Goal: Task Accomplishment & Management: Manage account settings

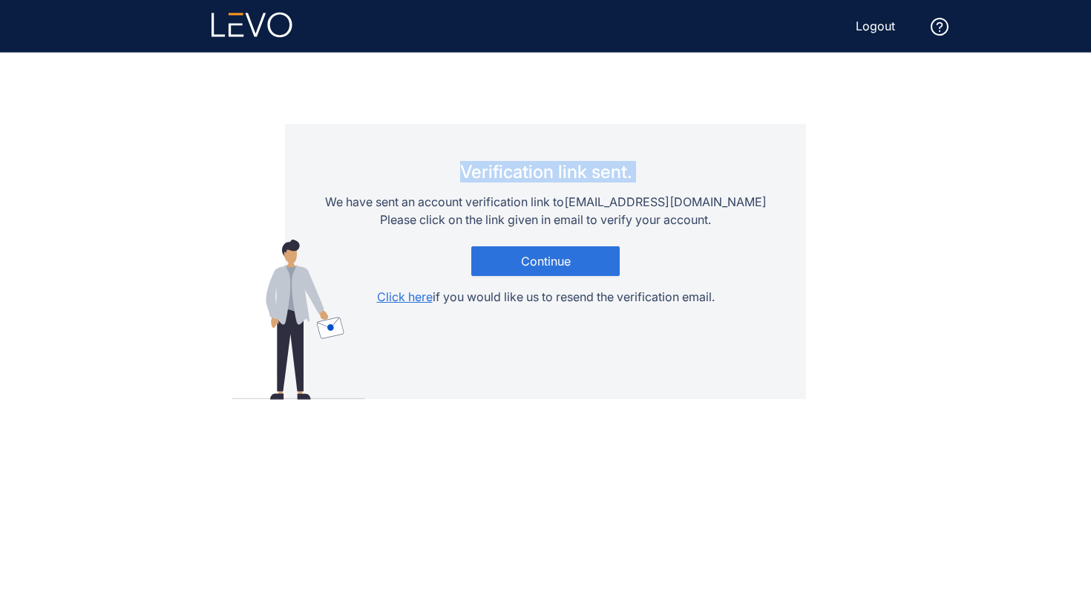
drag, startPoint x: 458, startPoint y: 169, endPoint x: 663, endPoint y: 172, distance: 204.9
click at [664, 171] on div "Verification link sent. We have sent an account verification link to lanabe4344…" at bounding box center [546, 236] width 442 height 137
click at [597, 150] on div "Verification link sent. We have sent an account verification link to lanabe4344…" at bounding box center [545, 261] width 521 height 275
click at [546, 192] on div "Verification link sent. We have sent an account verification link to lanabe4344…" at bounding box center [546, 236] width 442 height 137
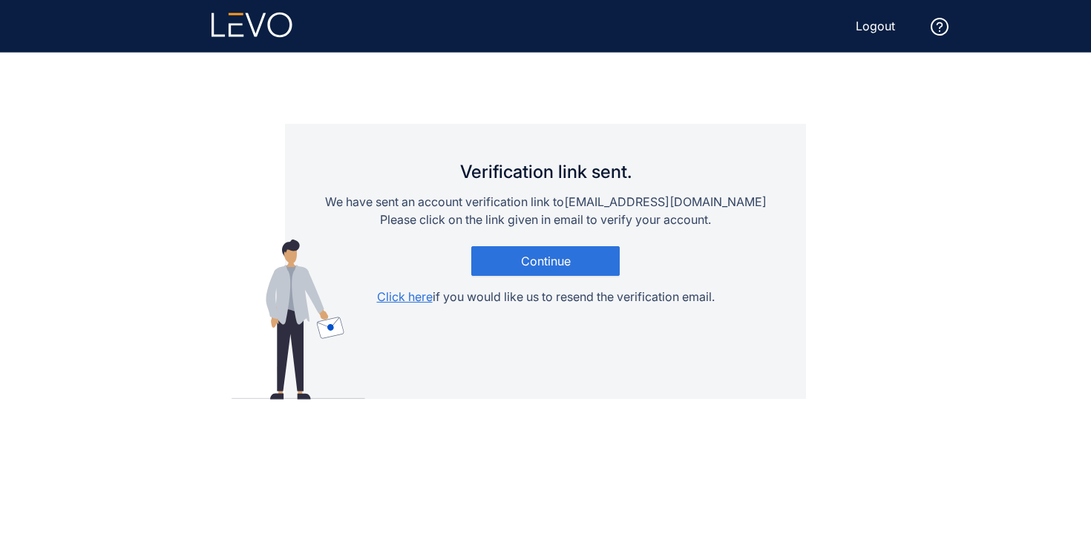
click at [251, 19] on icon at bounding box center [252, 25] width 81 height 26
click at [251, 22] on icon at bounding box center [255, 25] width 21 height 24
click at [416, 295] on span "Click here" at bounding box center [405, 296] width 56 height 15
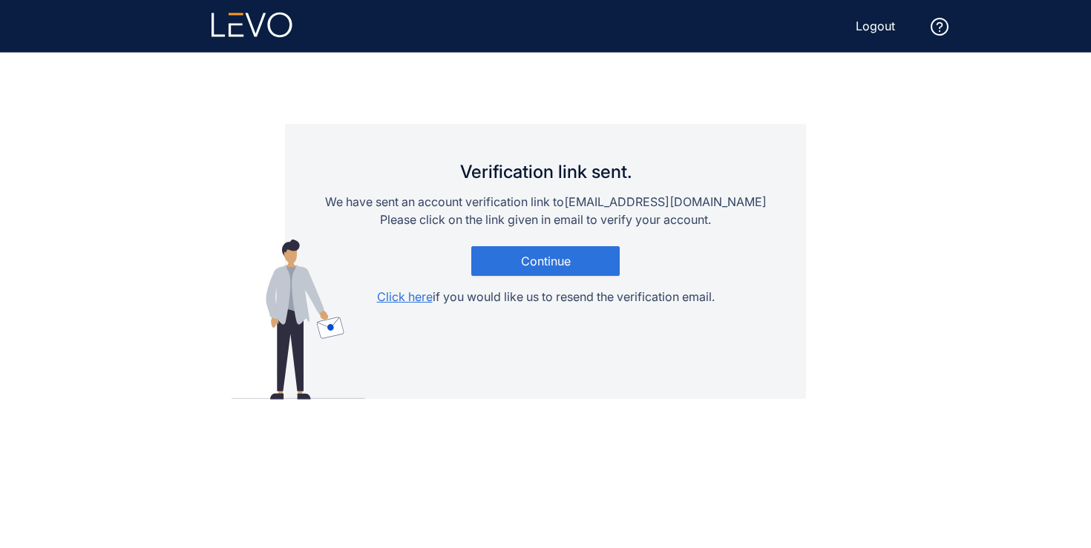
click at [939, 28] on icon at bounding box center [940, 27] width 7 height 10
click at [534, 259] on span "Continue" at bounding box center [546, 261] width 50 height 13
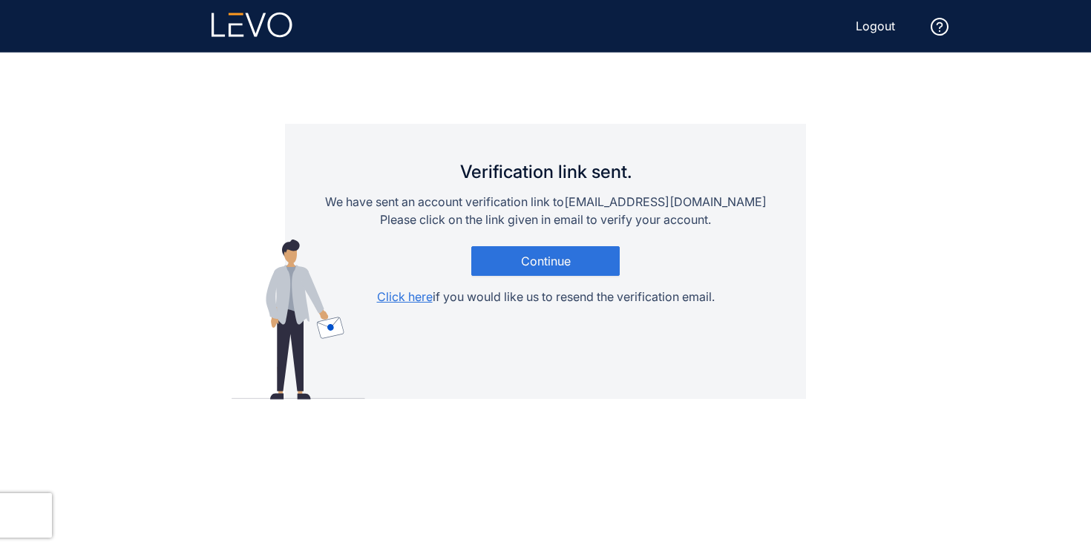
click at [590, 240] on div "Verification link sent. We have sent an account verification link to lanabe4344…" at bounding box center [546, 236] width 442 height 137
click at [560, 255] on span "Continue" at bounding box center [546, 261] width 50 height 13
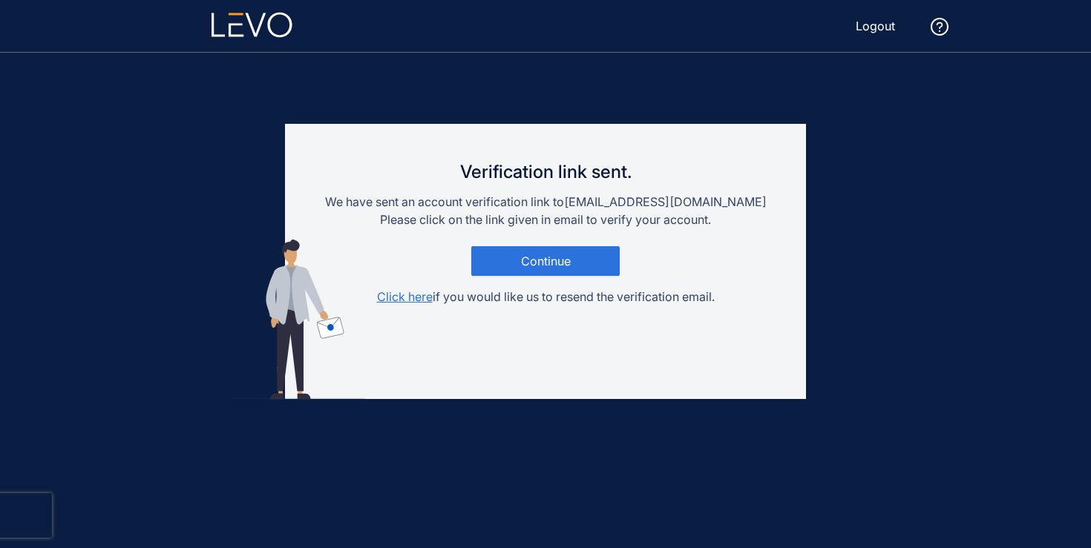
click at [881, 17] on button "Logout" at bounding box center [875, 26] width 63 height 24
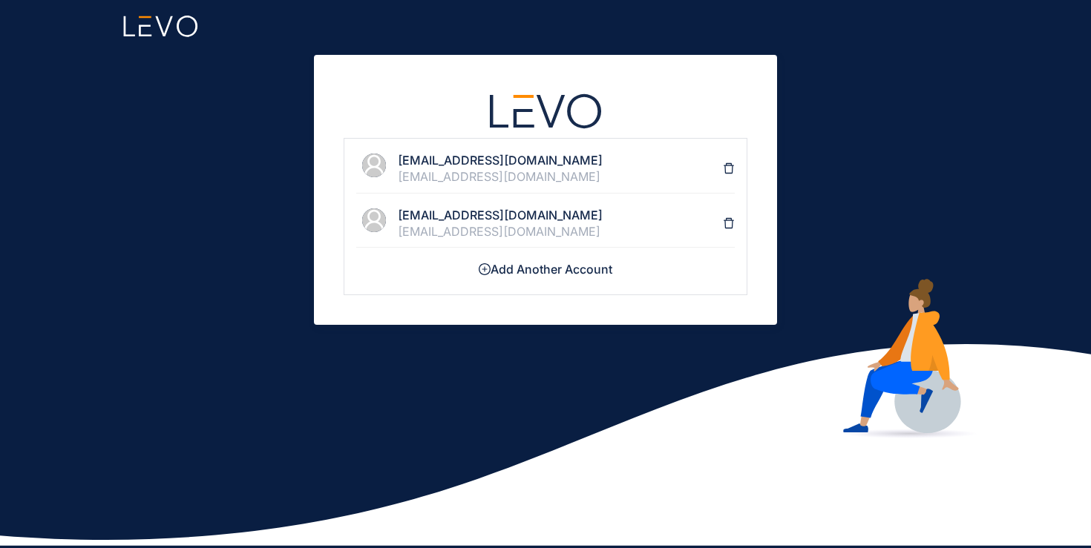
click at [502, 269] on h4 "Add Another Account" at bounding box center [545, 269] width 379 height 13
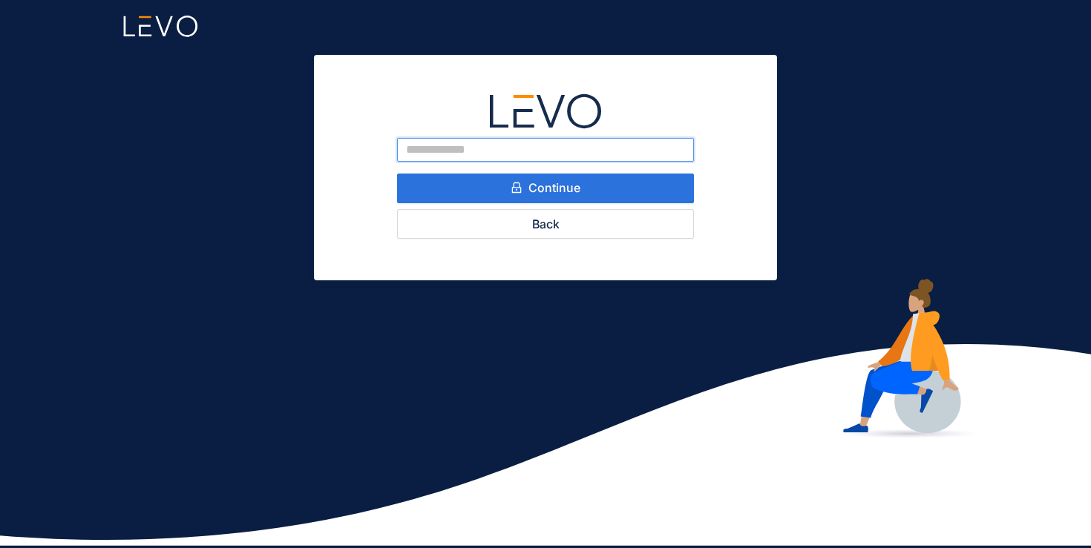
click at [483, 147] on input "email" at bounding box center [545, 150] width 297 height 24
paste input "**********"
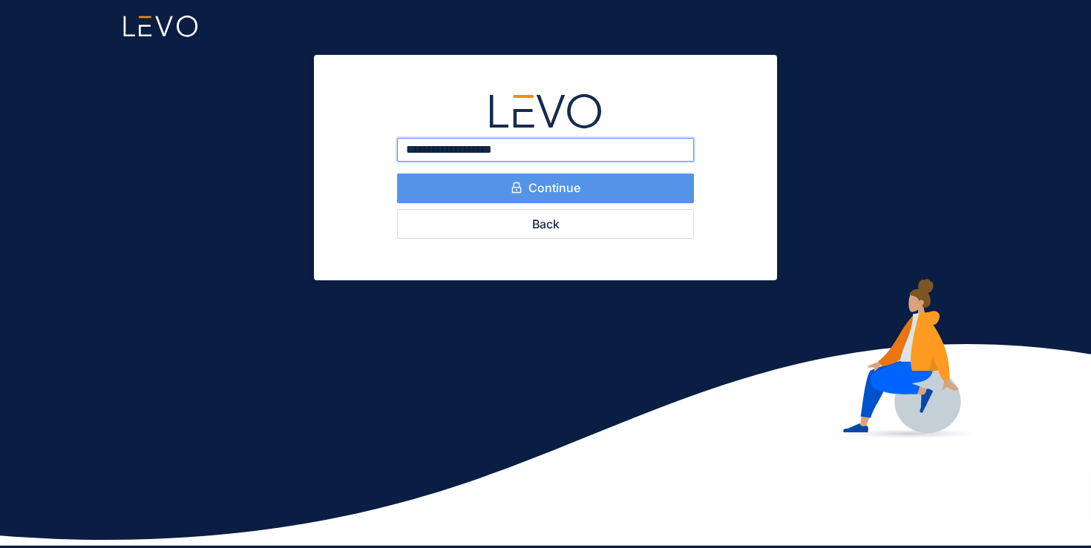
type input "**********"
click at [493, 187] on button "Continue" at bounding box center [545, 189] width 297 height 30
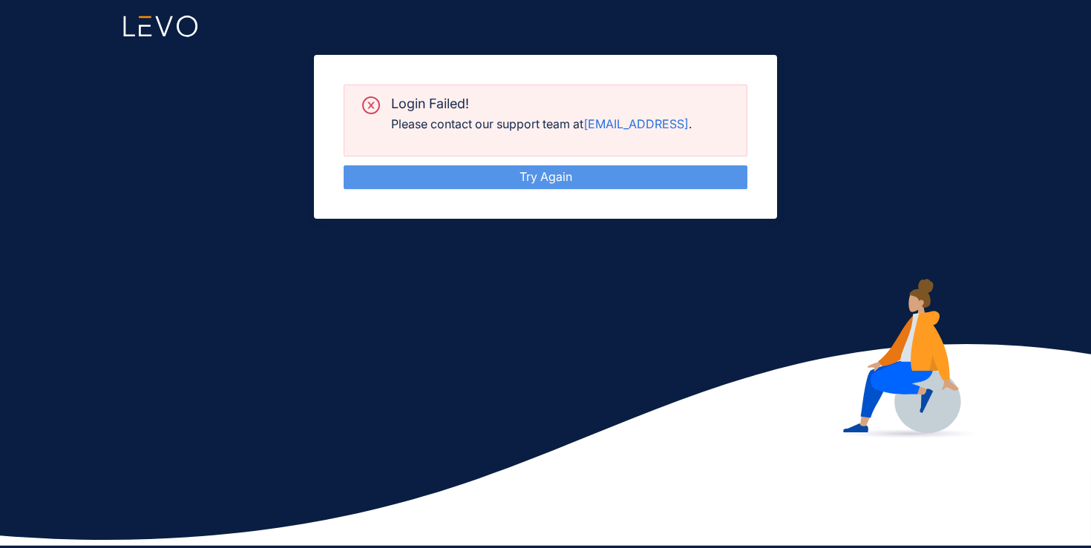
click at [520, 178] on link "Try Again" at bounding box center [546, 176] width 53 height 15
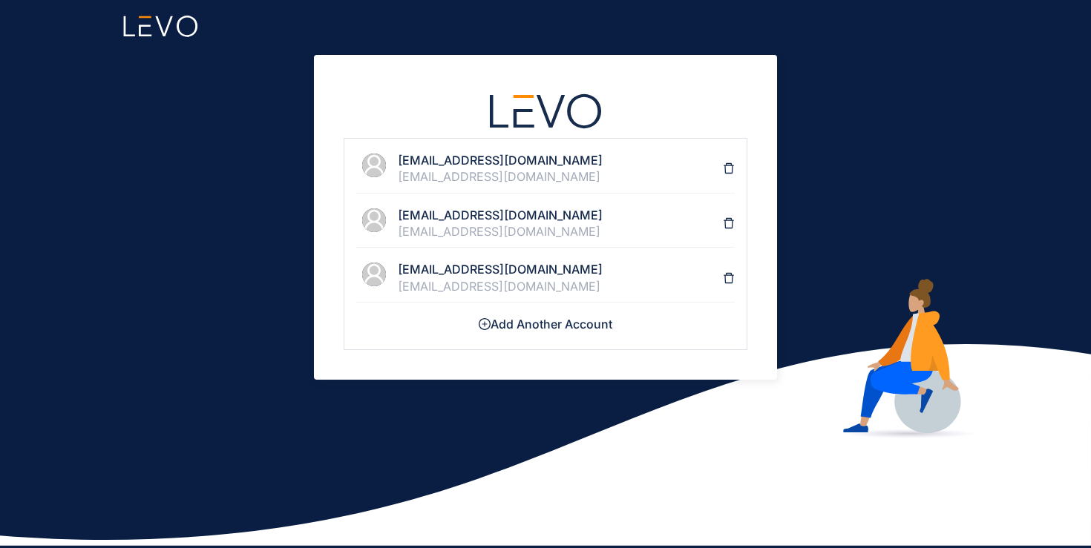
click at [482, 271] on h4 "fesane9233@mv6a.com" at bounding box center [560, 269] width 325 height 13
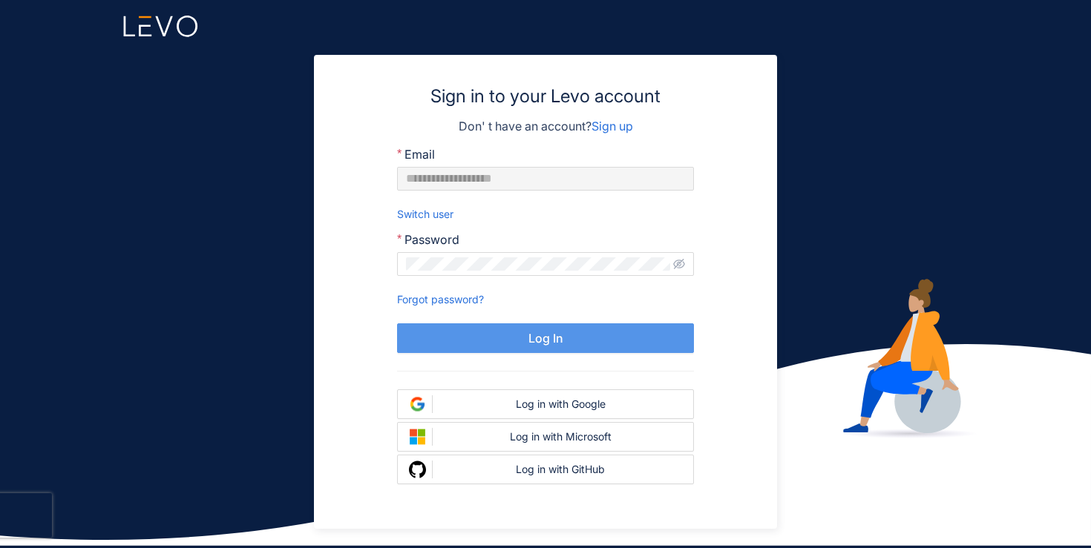
click at [540, 328] on button "Log In" at bounding box center [545, 339] width 297 height 30
